Goal: Check status: Check status

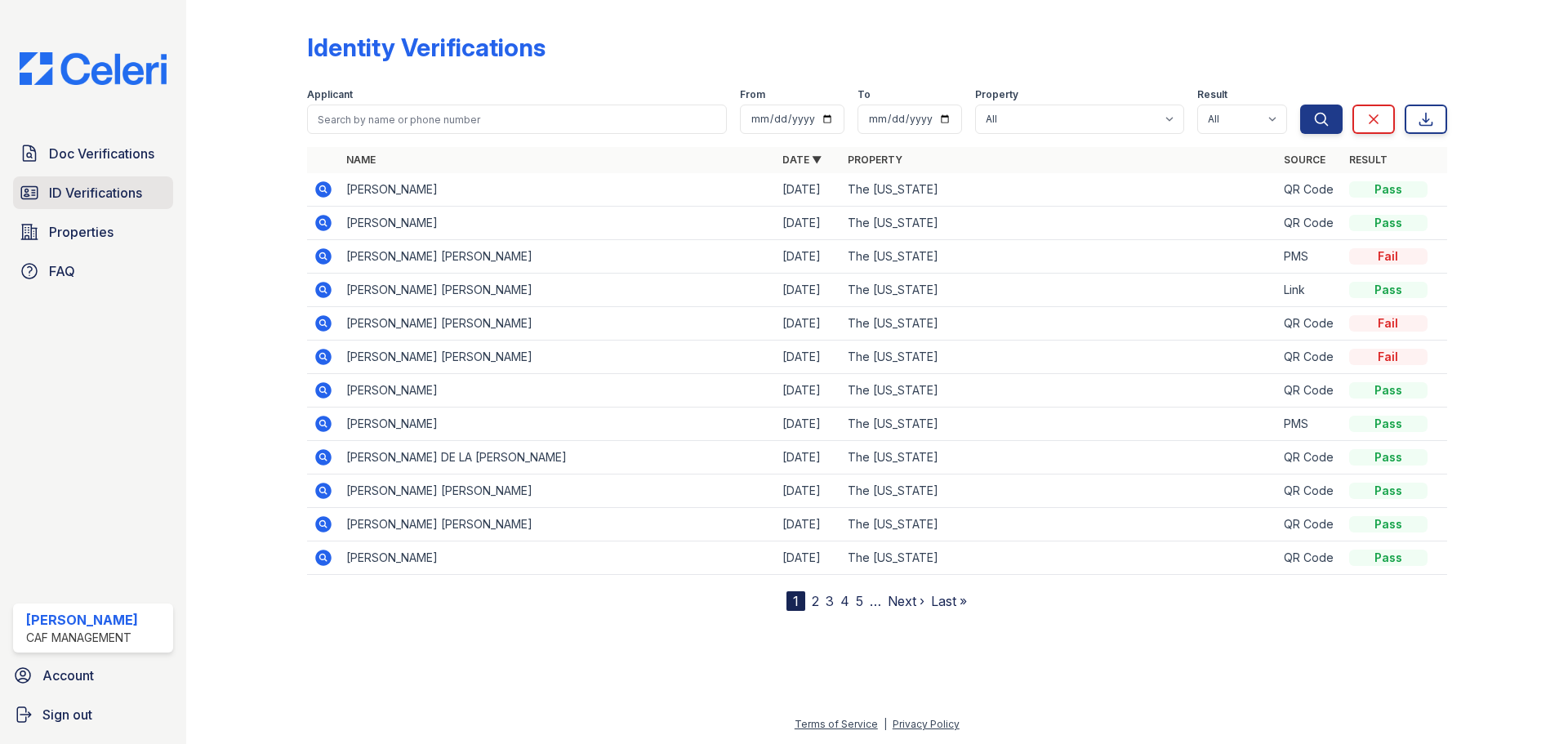
click at [116, 186] on span "ID Verifications" at bounding box center [95, 192] width 93 height 20
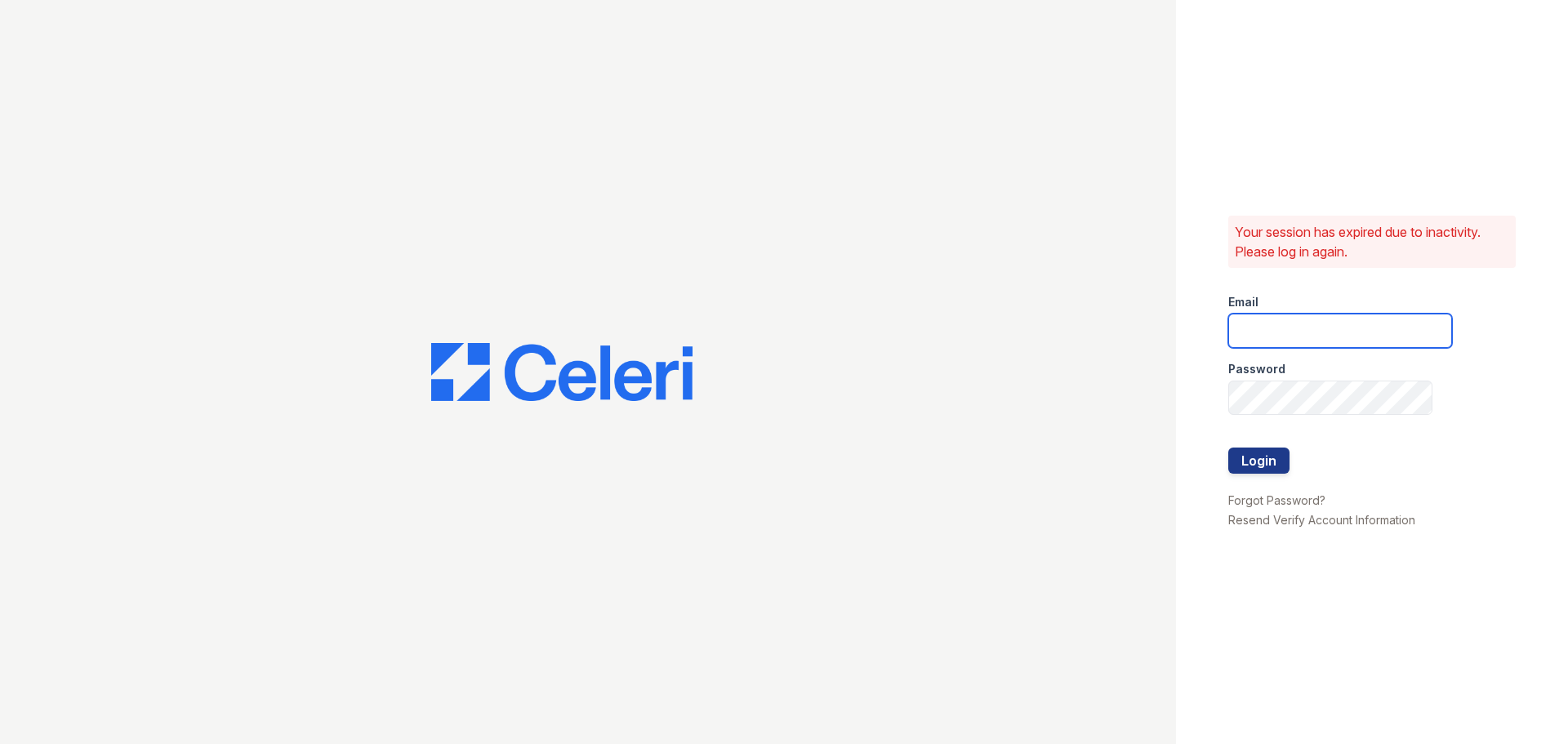
type input "washington1@cafmanagement.com"
click at [1256, 454] on button "Login" at bounding box center [1259, 460] width 61 height 26
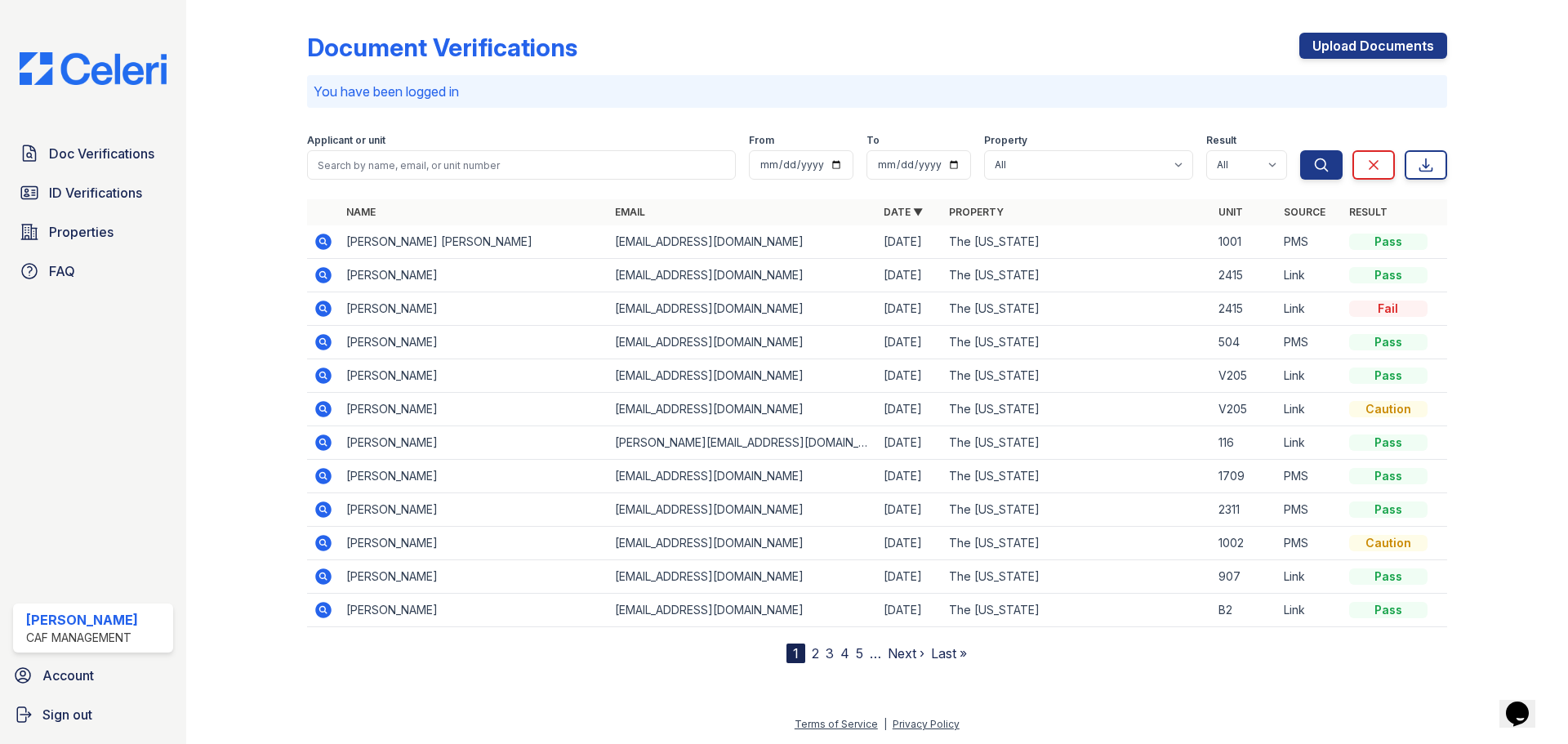
click at [326, 243] on icon at bounding box center [323, 241] width 16 height 16
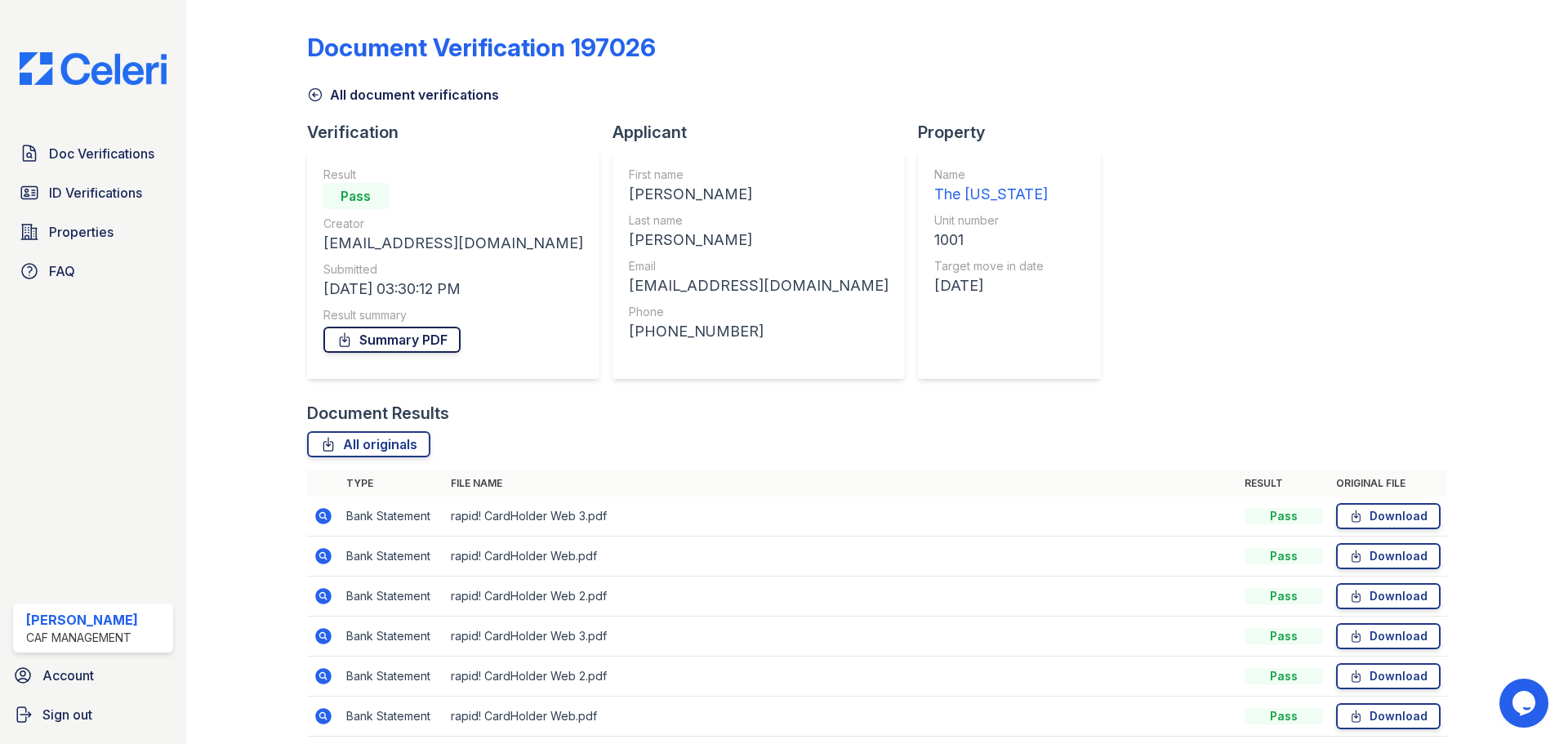
click at [410, 341] on link "Summary PDF" at bounding box center [392, 339] width 137 height 26
click at [106, 197] on span "ID Verifications" at bounding box center [95, 192] width 93 height 20
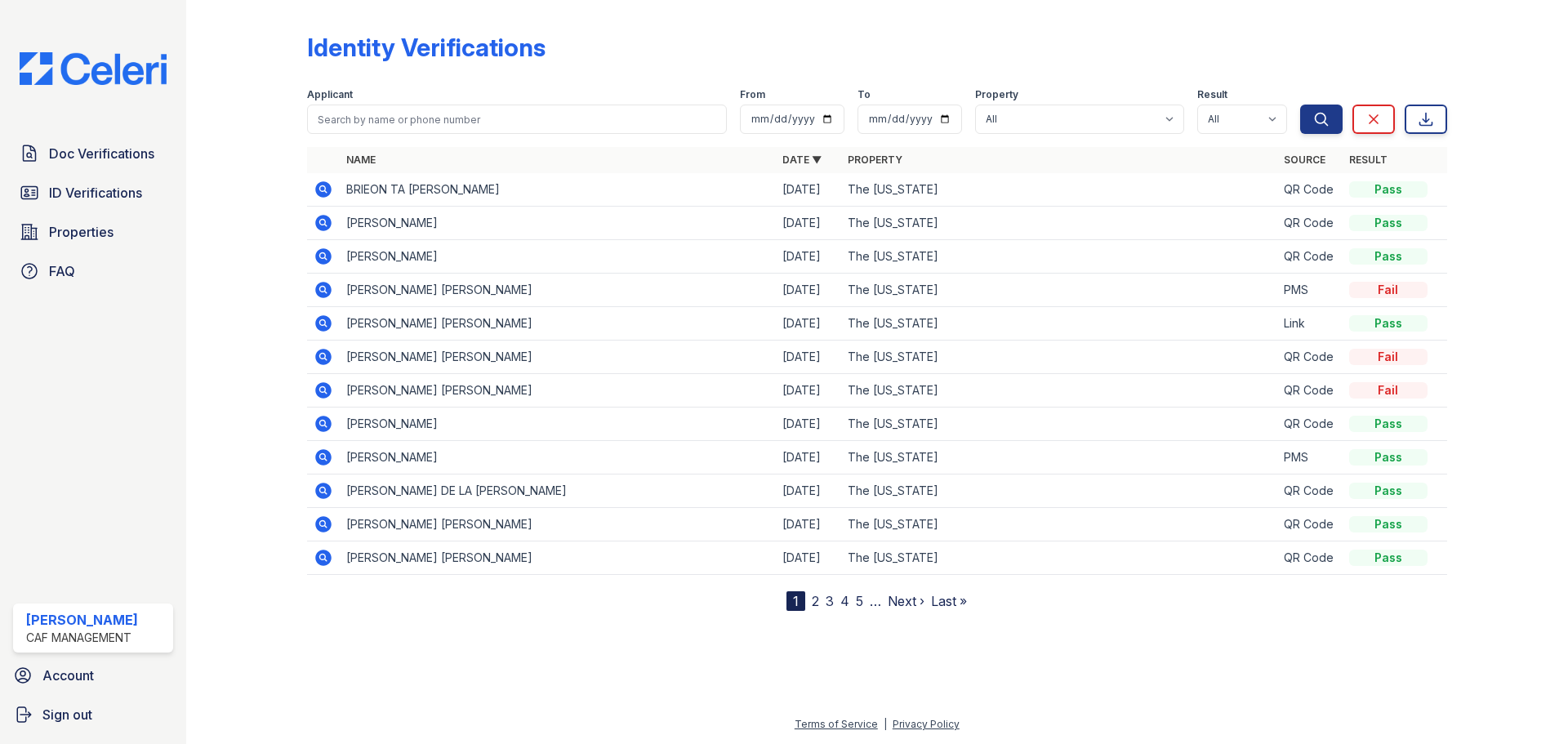
click at [322, 286] on icon at bounding box center [323, 290] width 20 height 20
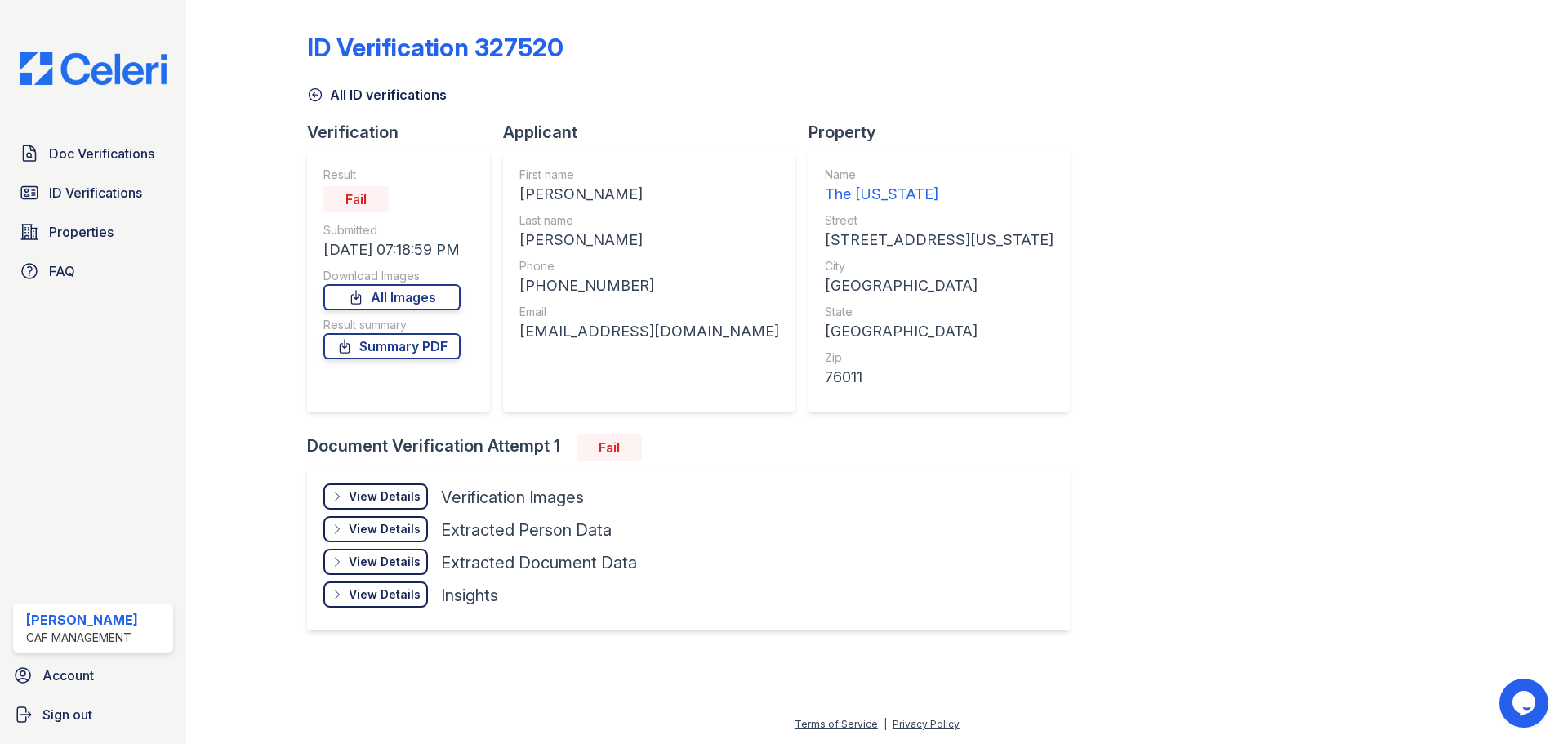
click at [378, 501] on div "View Details" at bounding box center [384, 496] width 71 height 16
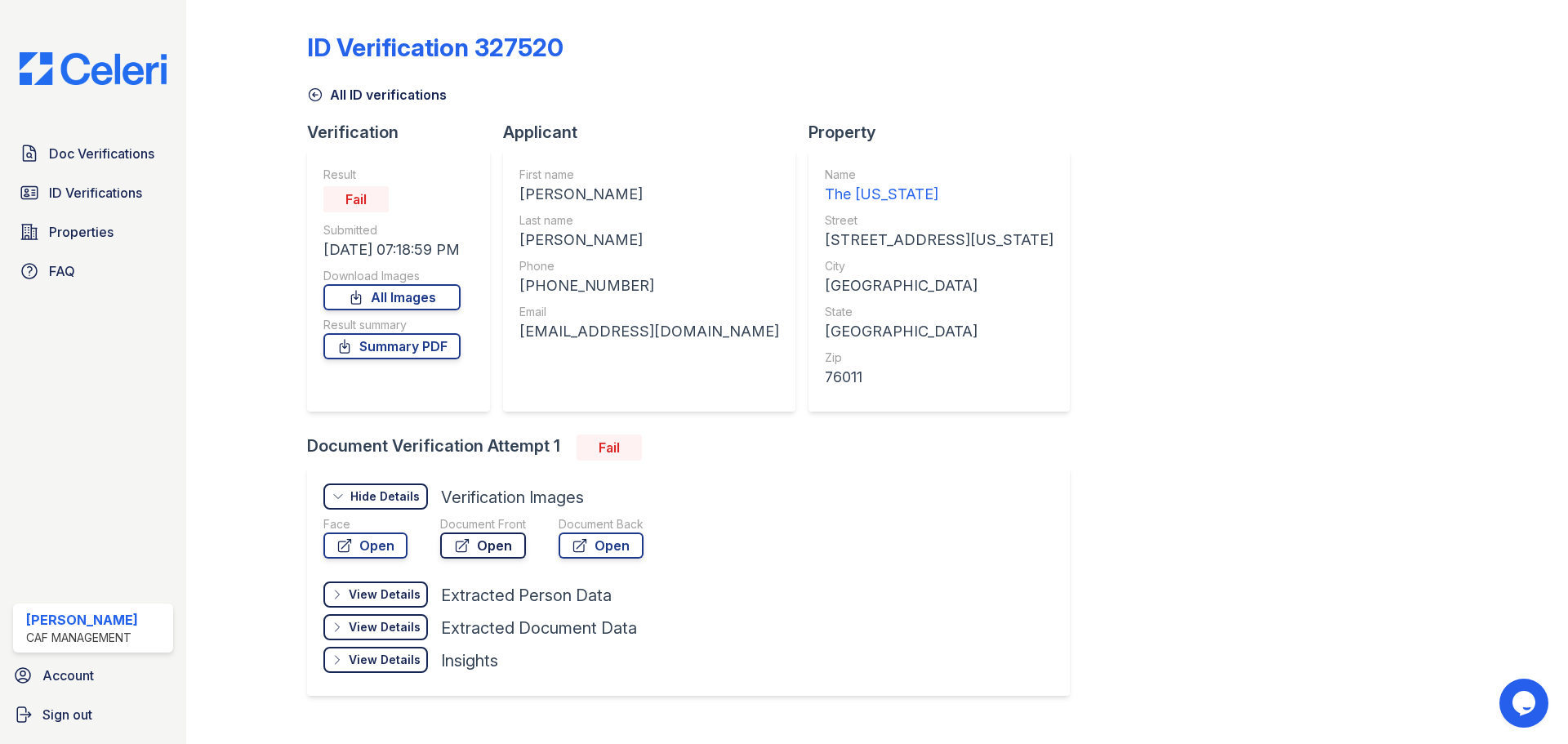
click at [477, 546] on link "Open" at bounding box center [483, 545] width 86 height 26
click at [453, 353] on link "Summary PDF" at bounding box center [392, 346] width 137 height 26
click at [69, 229] on span "Properties" at bounding box center [81, 231] width 65 height 20
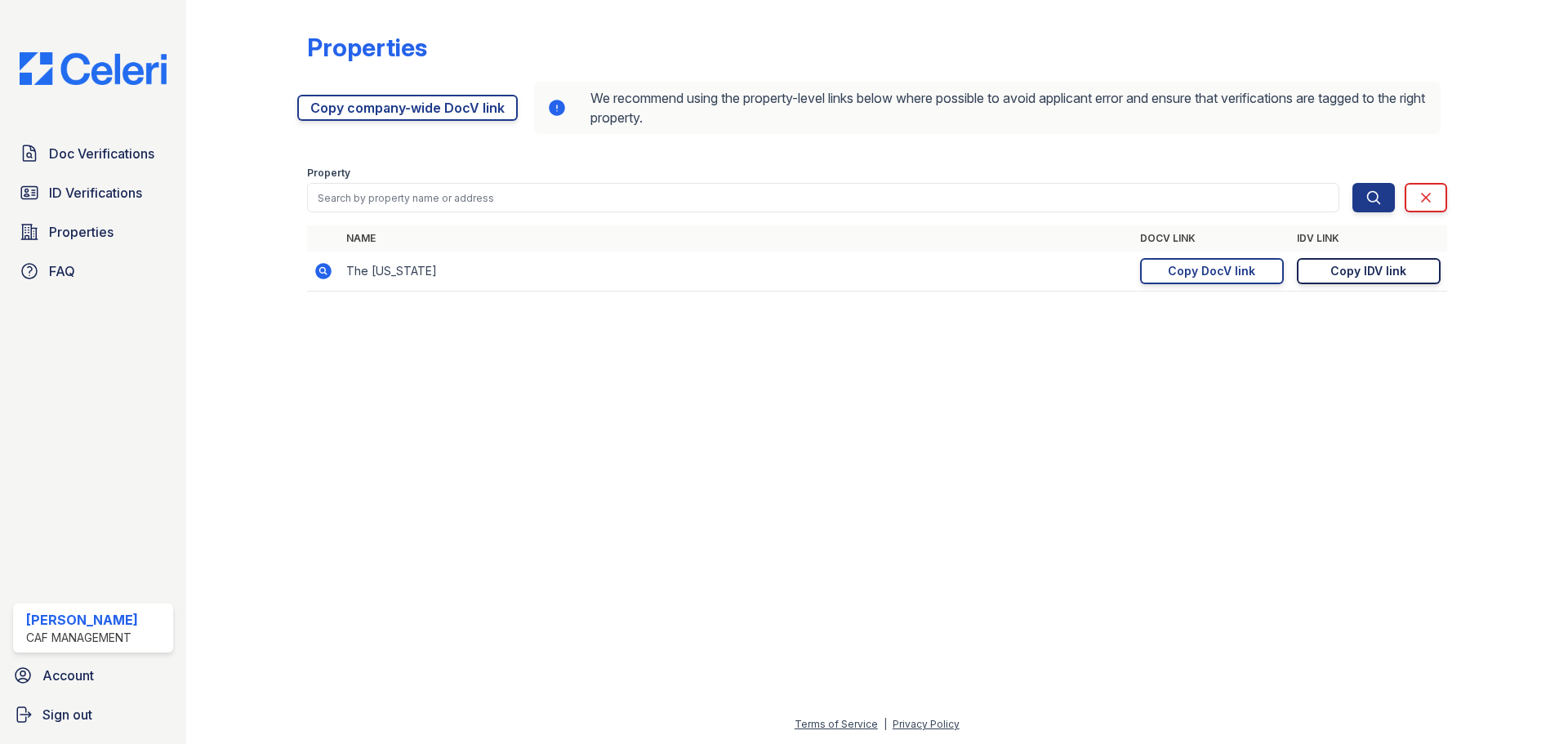
click at [1356, 274] on div "Copy IDV link" at bounding box center [1369, 271] width 76 height 16
click at [71, 189] on span "ID Verifications" at bounding box center [95, 192] width 93 height 20
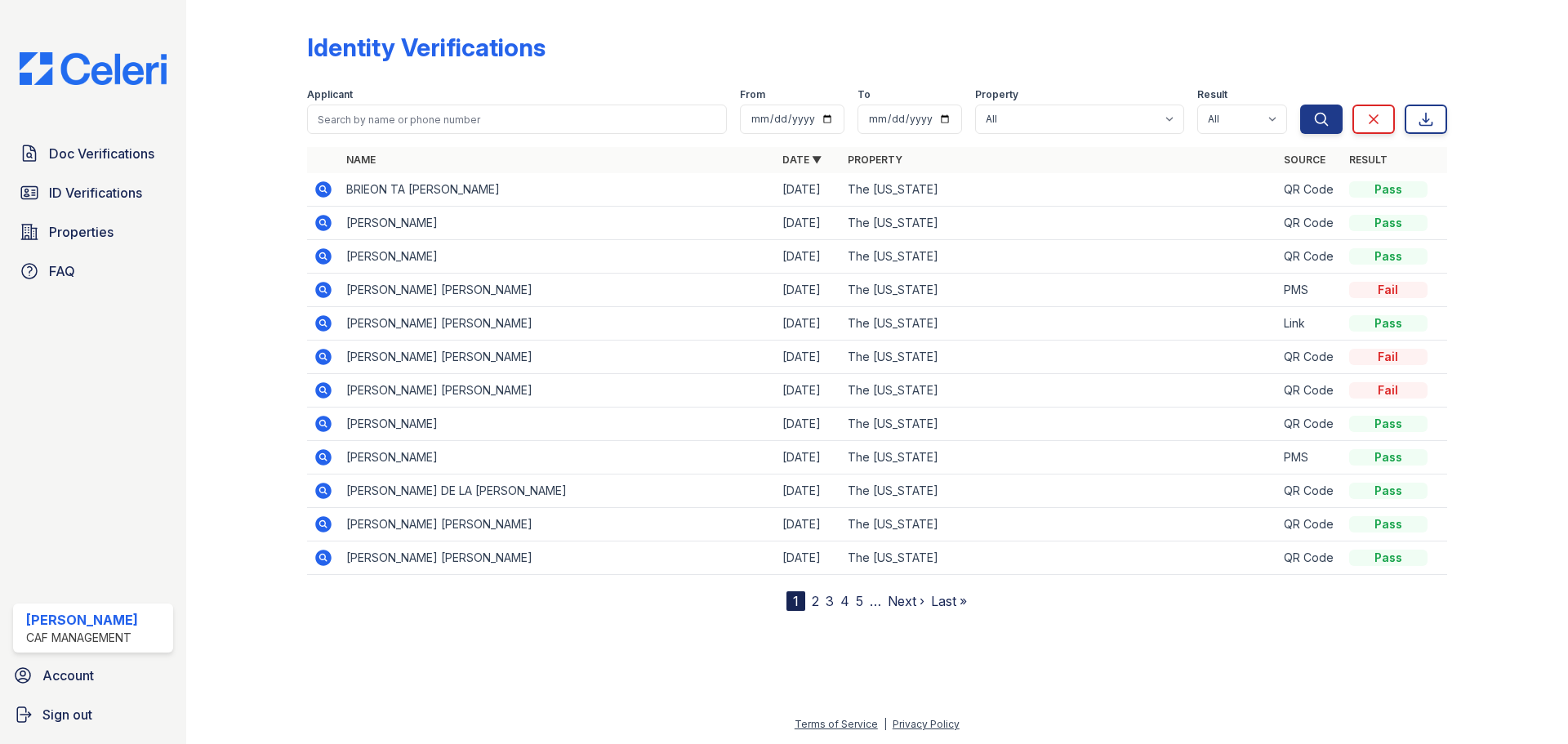
click at [322, 290] on icon at bounding box center [322, 289] width 4 height 4
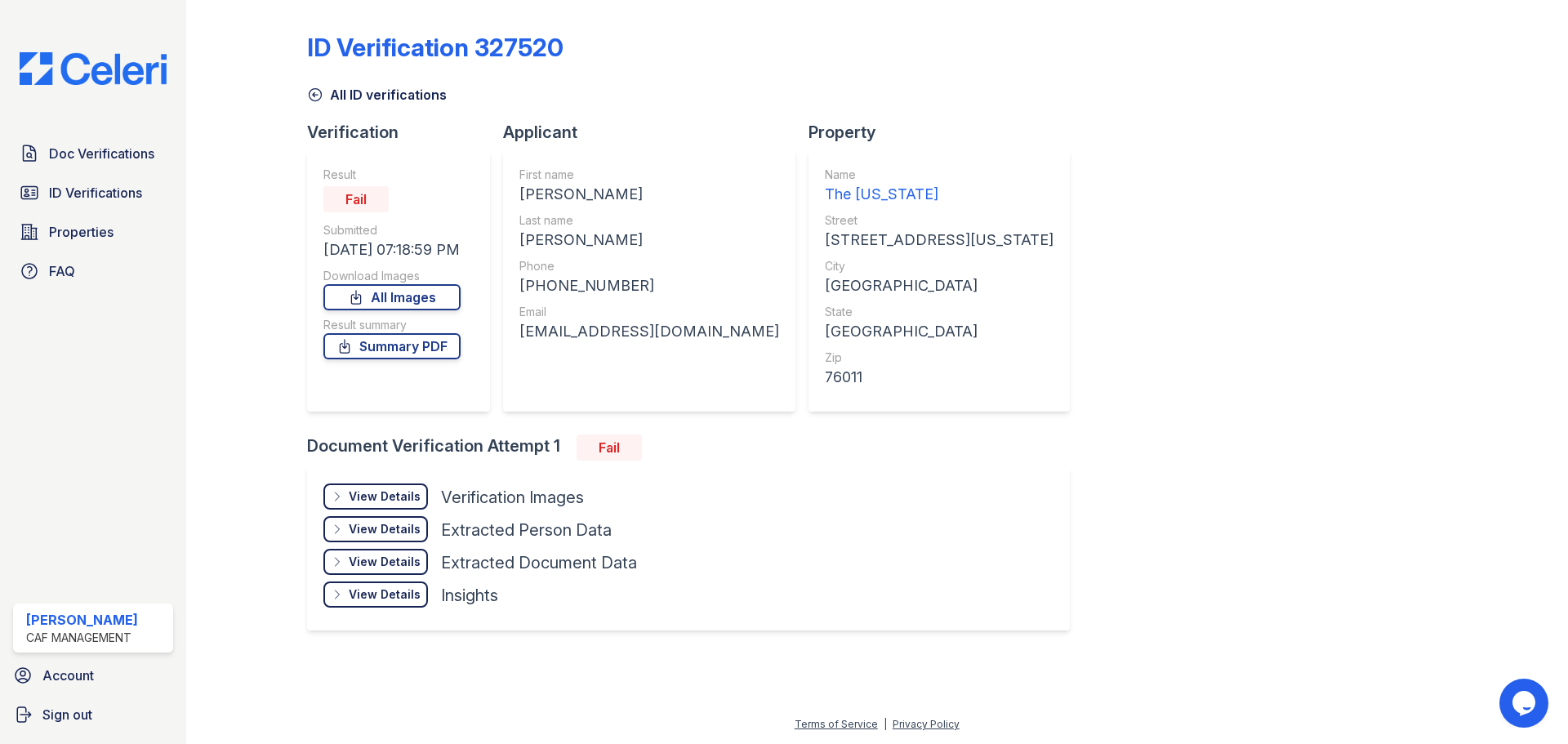
click at [402, 495] on div "View Details" at bounding box center [384, 496] width 71 height 16
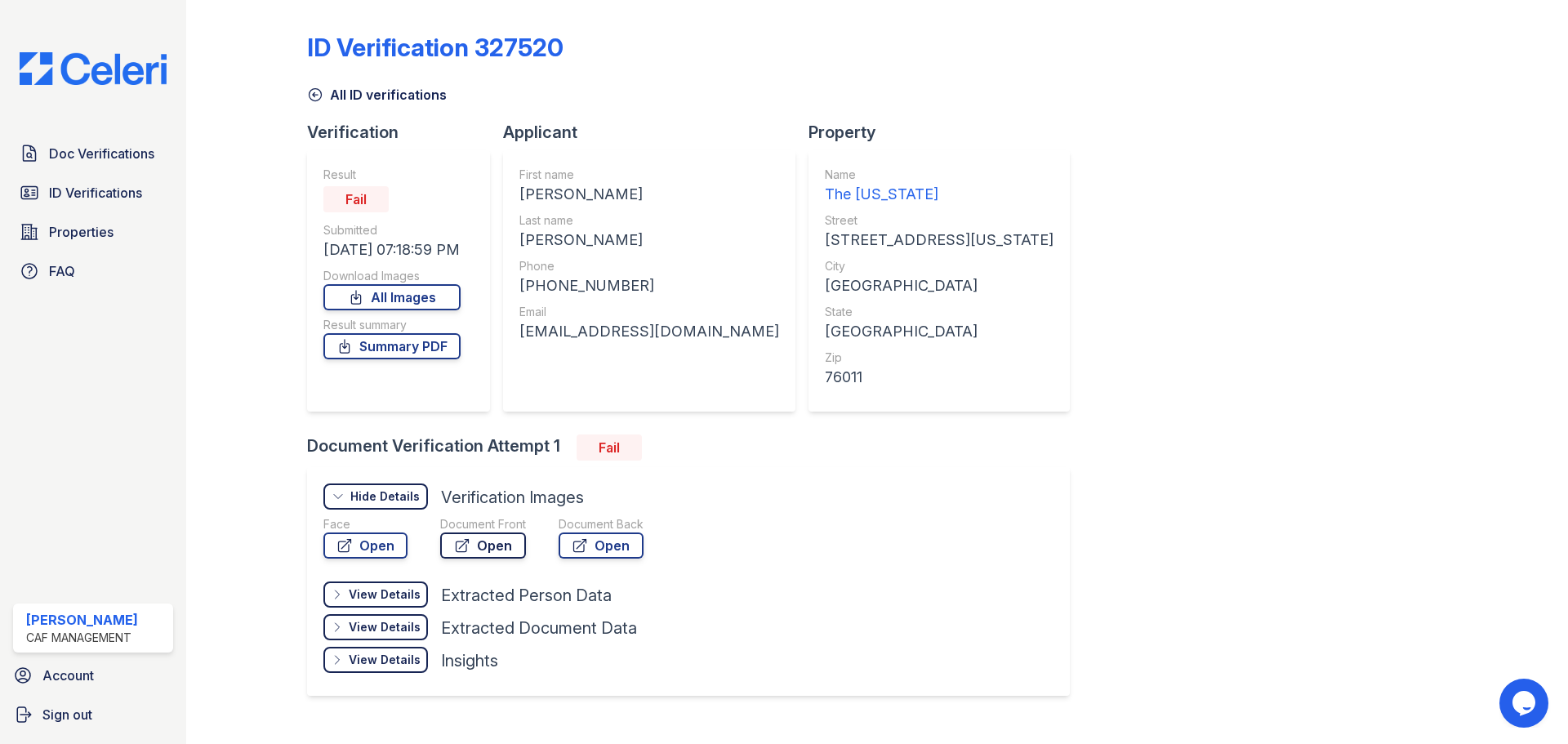
click at [497, 548] on link "Open" at bounding box center [483, 545] width 86 height 26
click at [85, 200] on span "ID Verifications" at bounding box center [95, 192] width 93 height 20
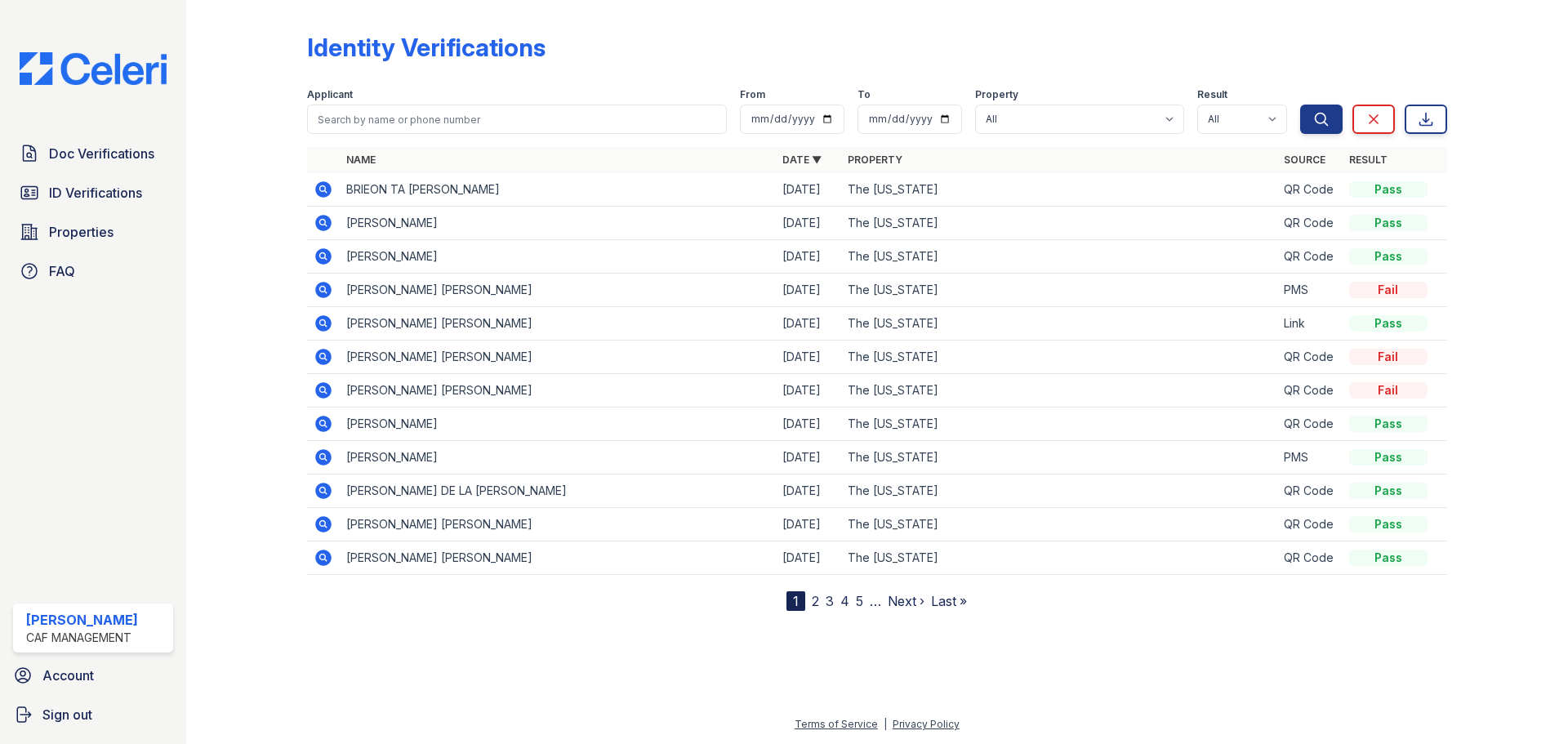
click at [321, 354] on icon at bounding box center [322, 355] width 4 height 4
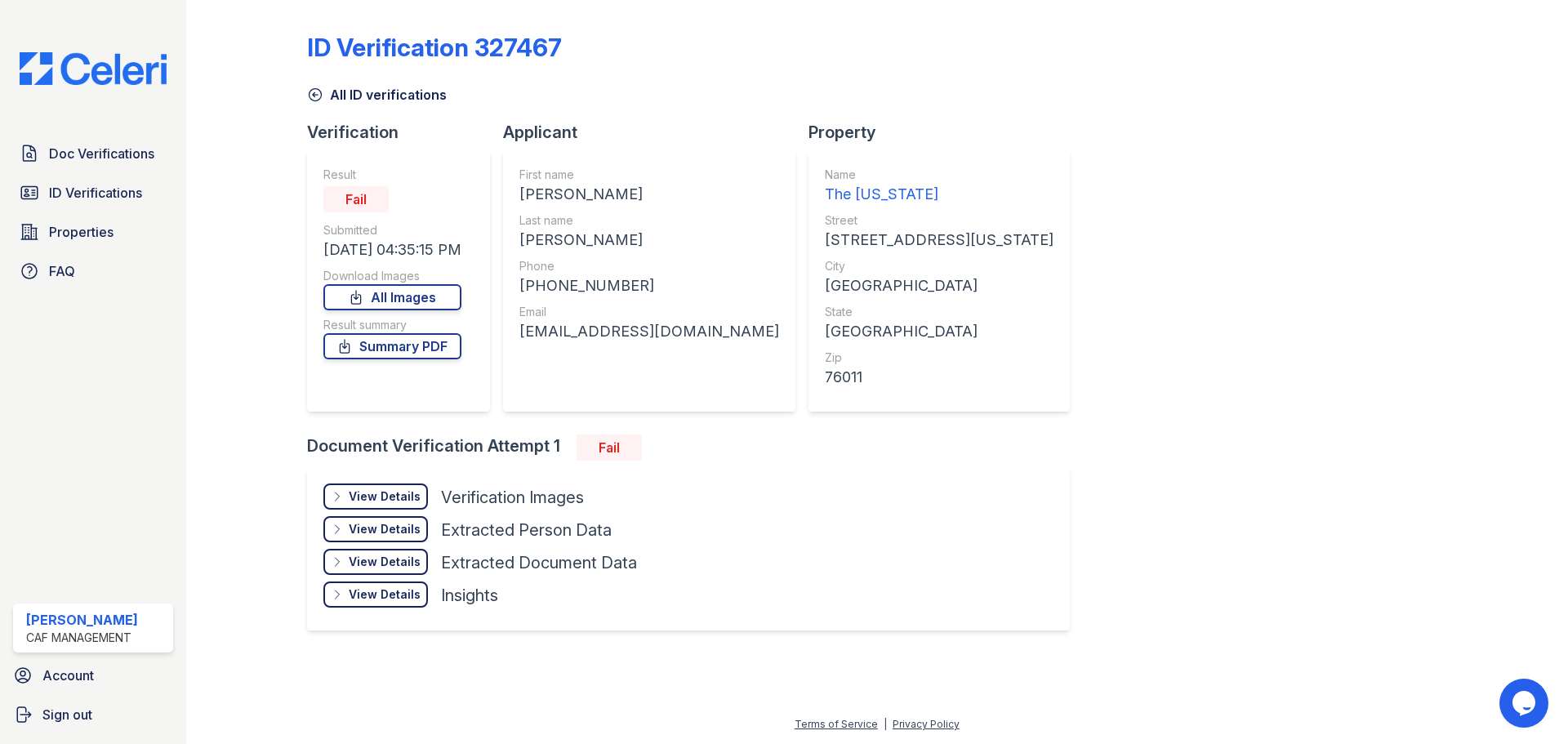
click at [370, 501] on div "View Details" at bounding box center [384, 496] width 71 height 16
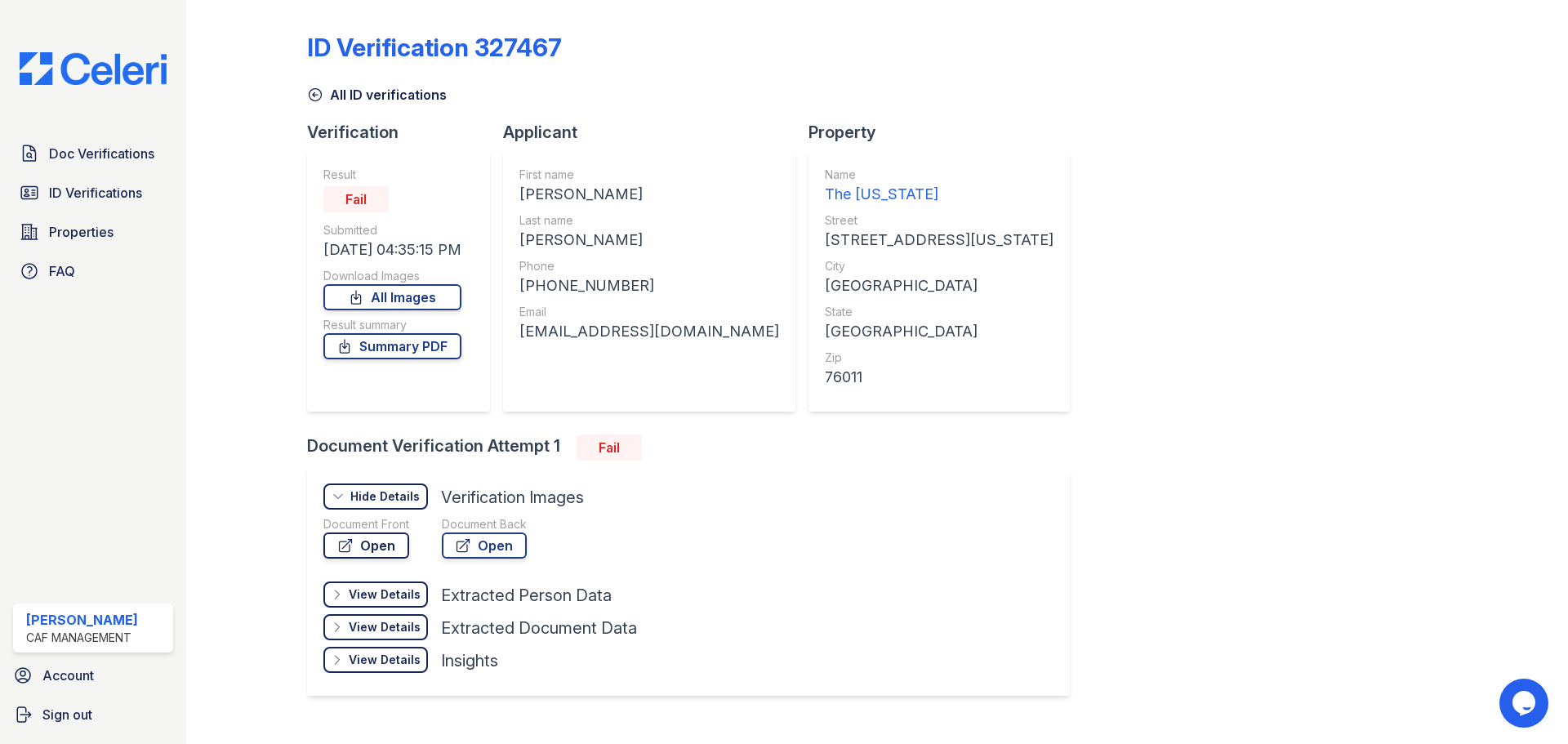
click at [398, 549] on link "Open" at bounding box center [367, 545] width 86 height 26
click at [453, 347] on link "Summary PDF" at bounding box center [392, 346] width 138 height 26
